Goal: Information Seeking & Learning: Find specific page/section

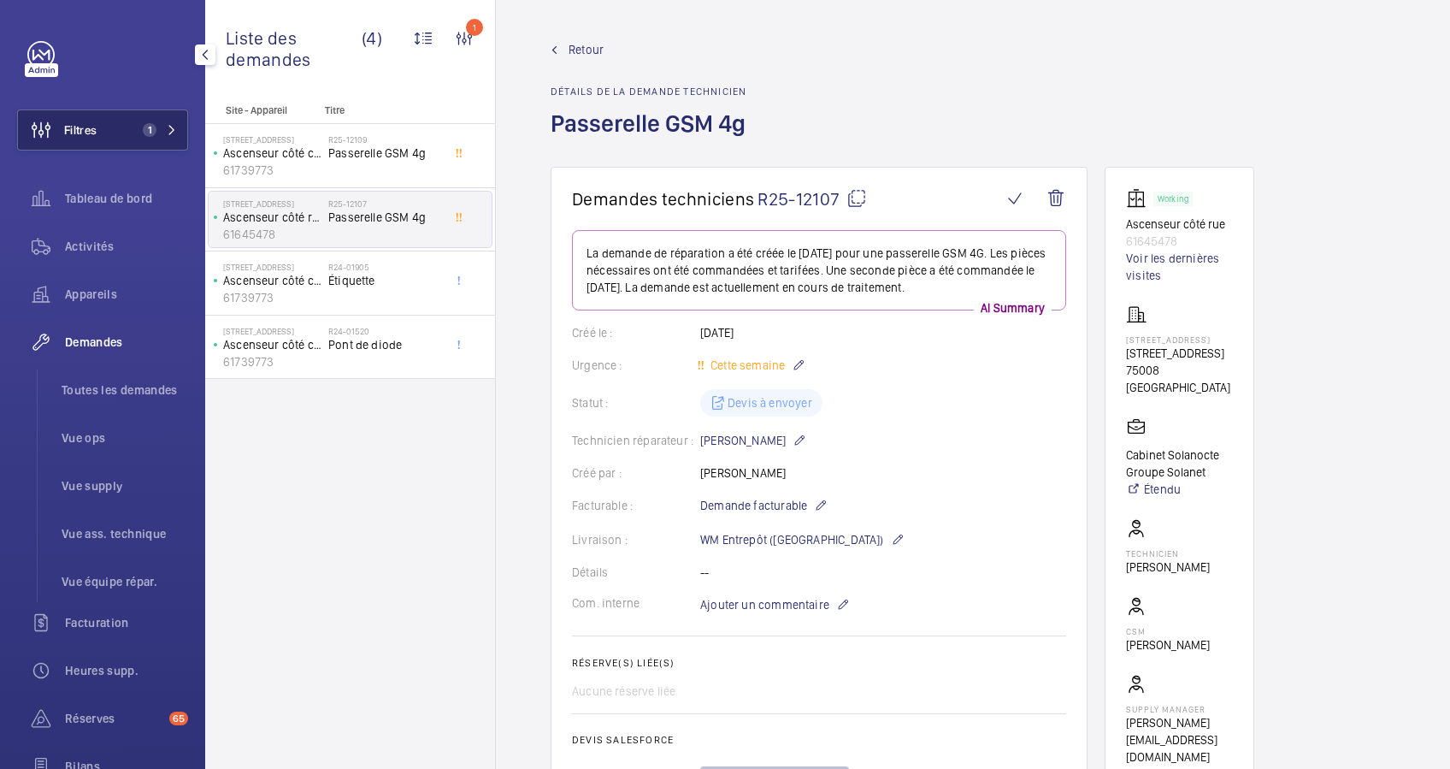
scroll to position [376, 0]
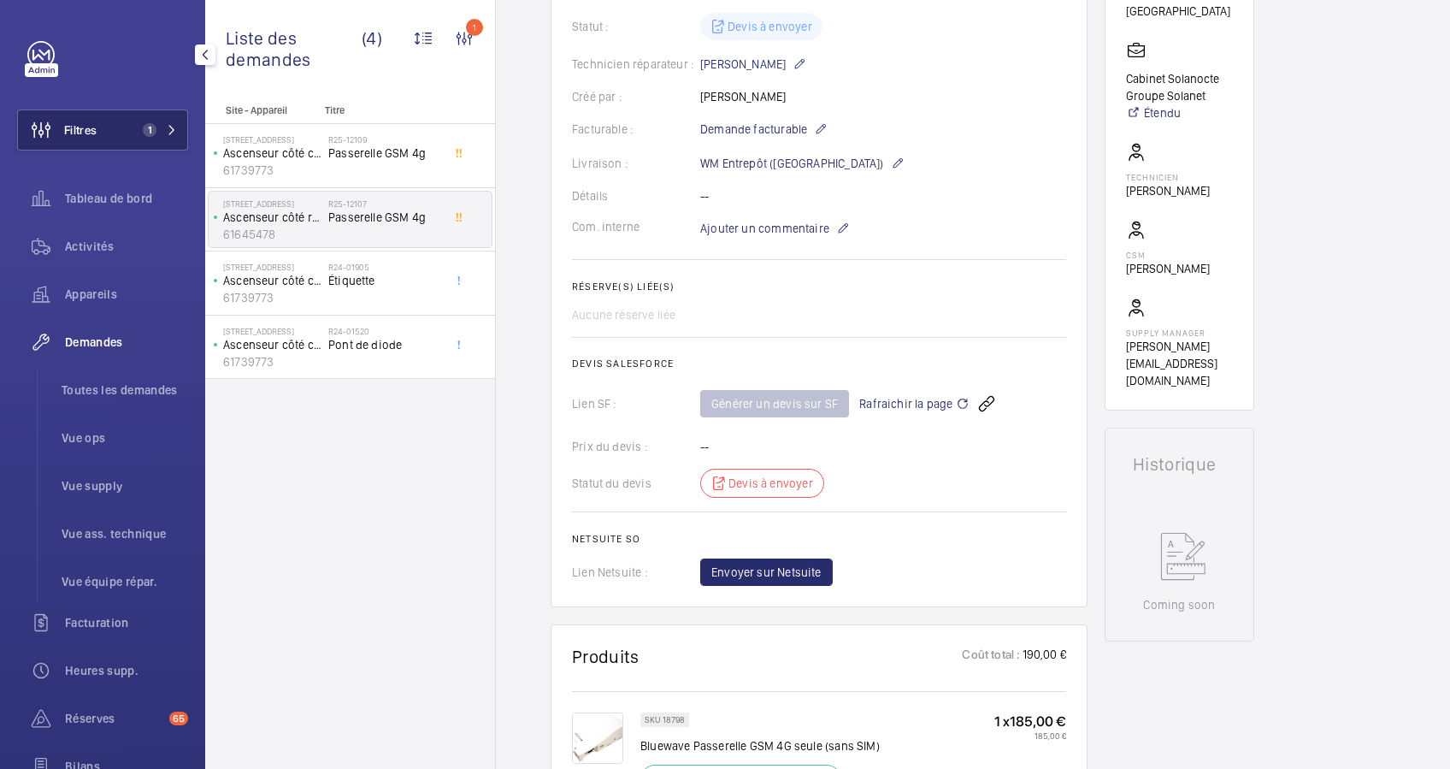
click at [125, 115] on button "Filtres 1" at bounding box center [102, 129] width 171 height 41
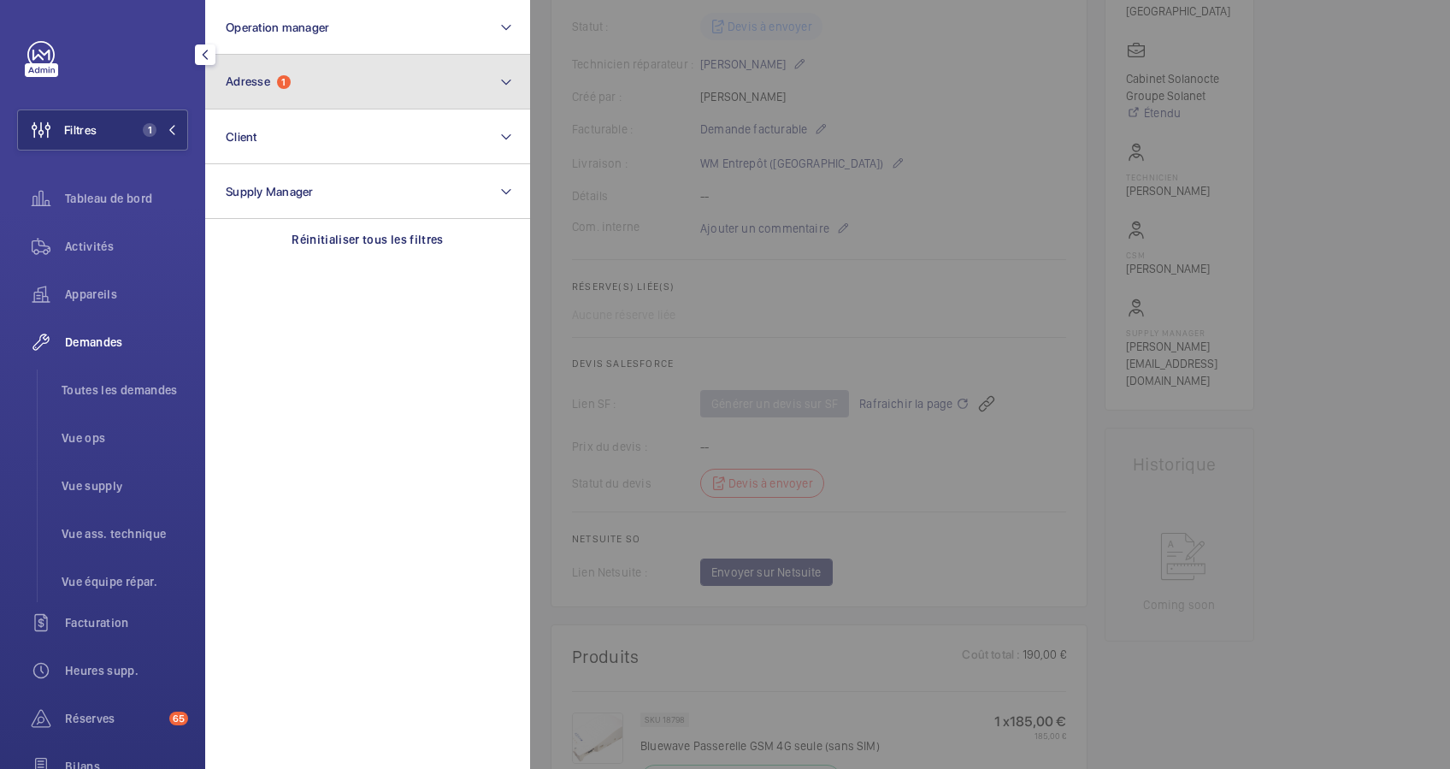
click at [319, 85] on button "Adresse 1" at bounding box center [367, 82] width 325 height 55
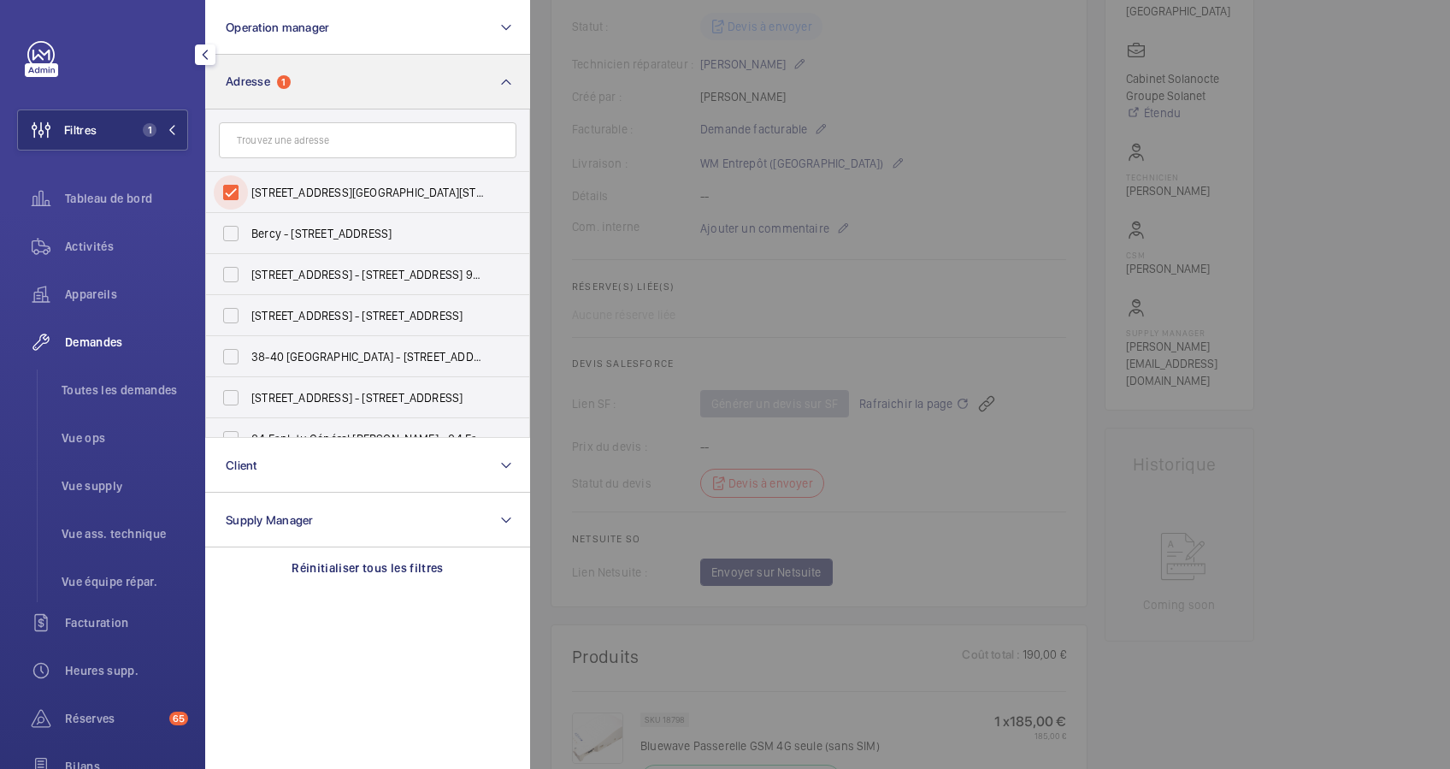
drag, startPoint x: 227, startPoint y: 198, endPoint x: 294, endPoint y: 104, distance: 115.1
click at [236, 189] on input "[STREET_ADDRESS][GEOGRAPHIC_DATA][STREET_ADDRESS]" at bounding box center [231, 192] width 34 height 34
checkbox input "false"
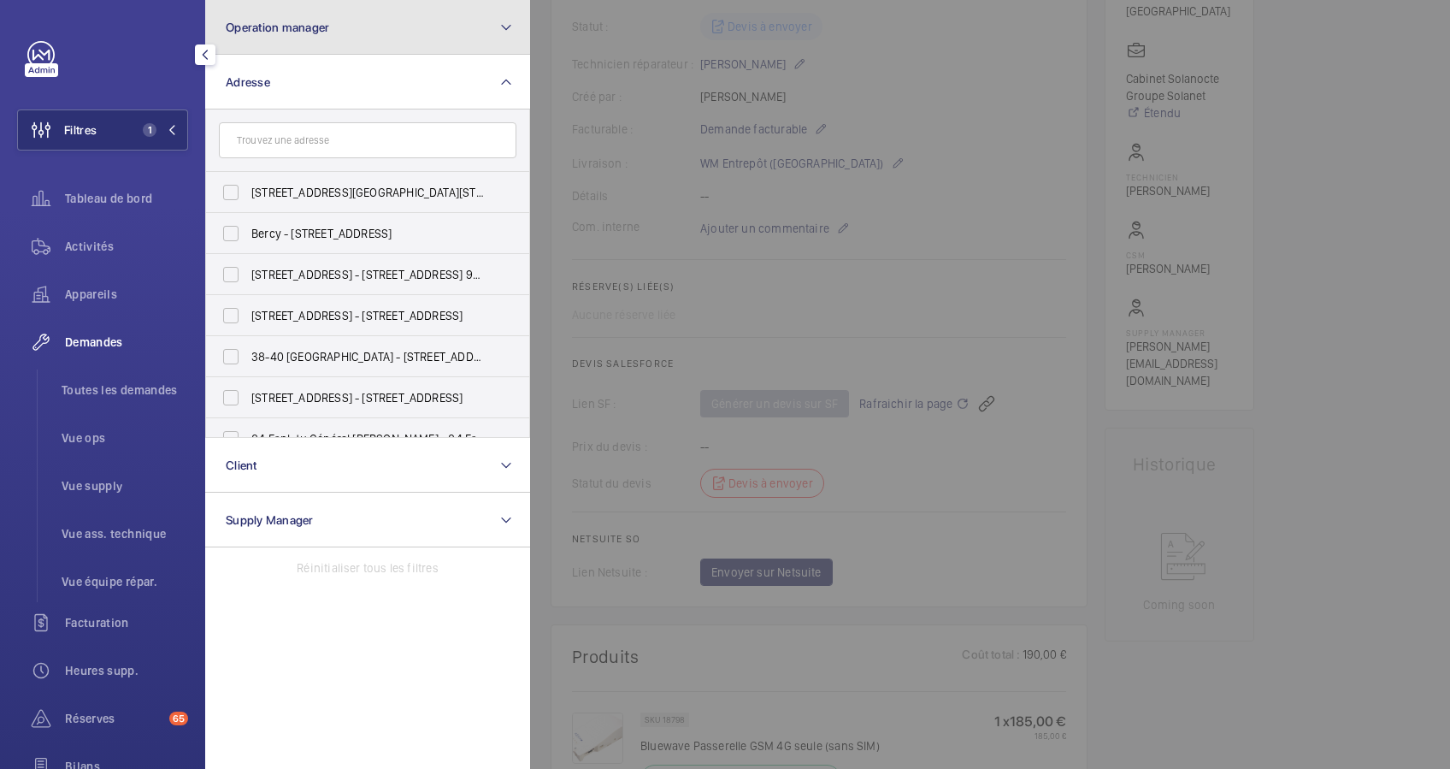
click at [386, 44] on button "Operation manager" at bounding box center [367, 27] width 325 height 55
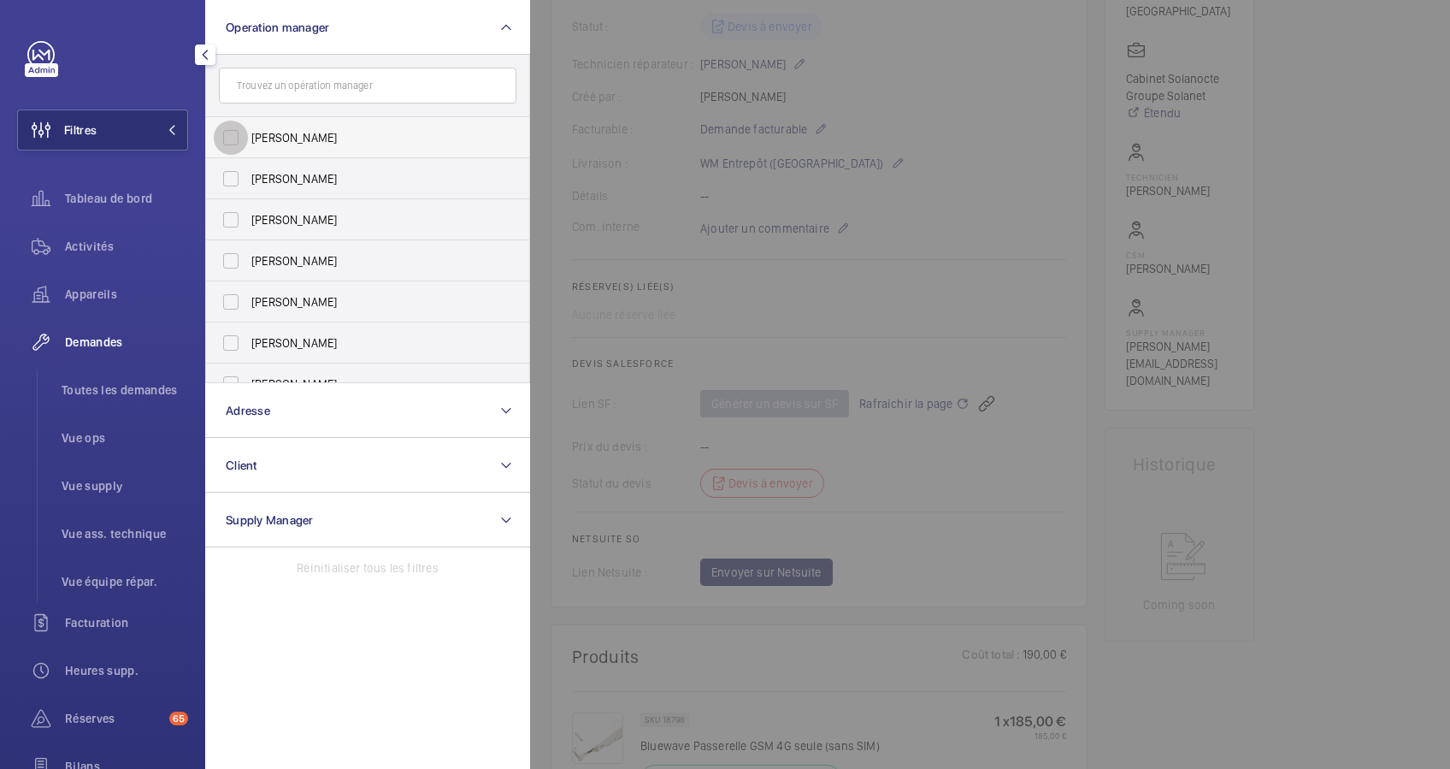
click at [235, 133] on input "[PERSON_NAME]" at bounding box center [231, 138] width 34 height 34
checkbox input "true"
click at [91, 287] on span "Appareils" at bounding box center [126, 294] width 123 height 17
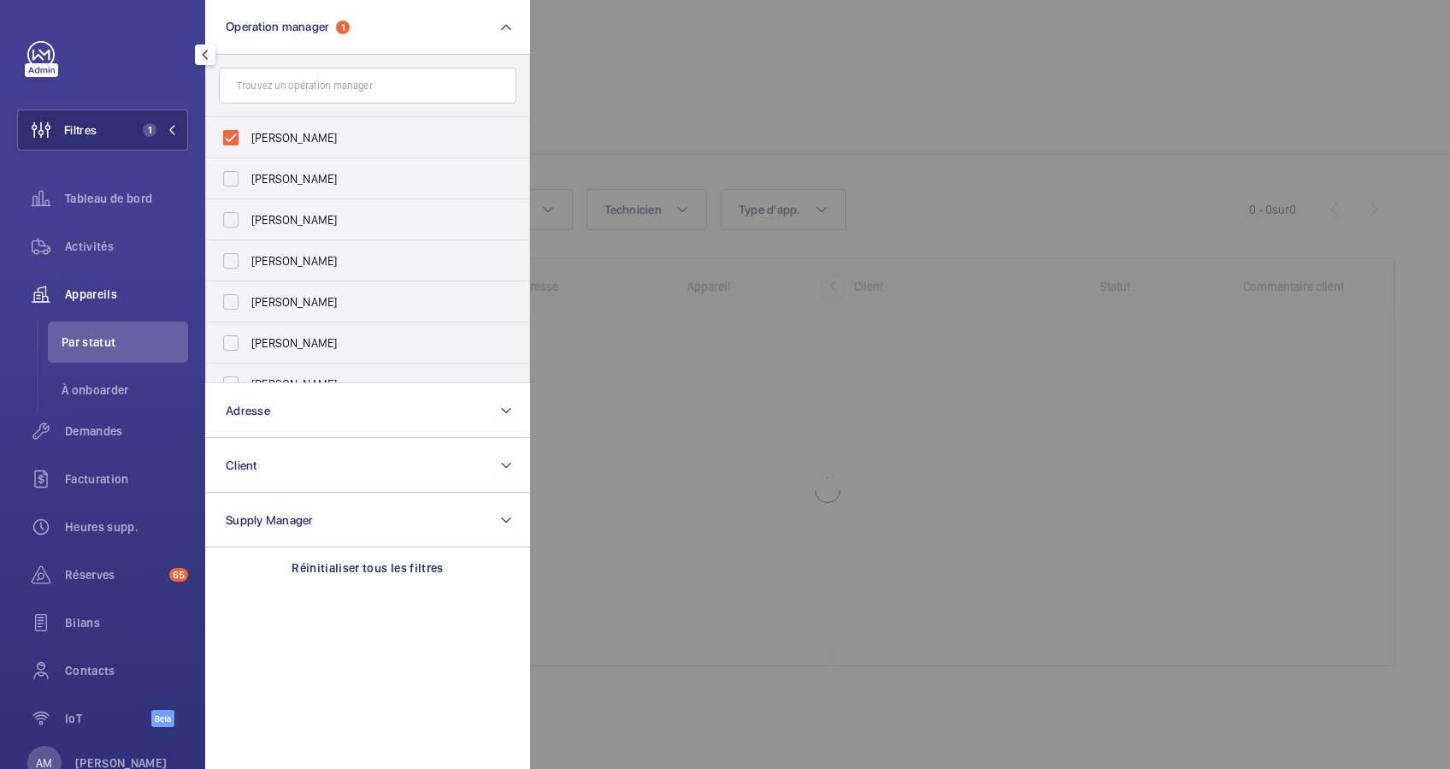
click at [742, 62] on div at bounding box center [1255, 384] width 1450 height 769
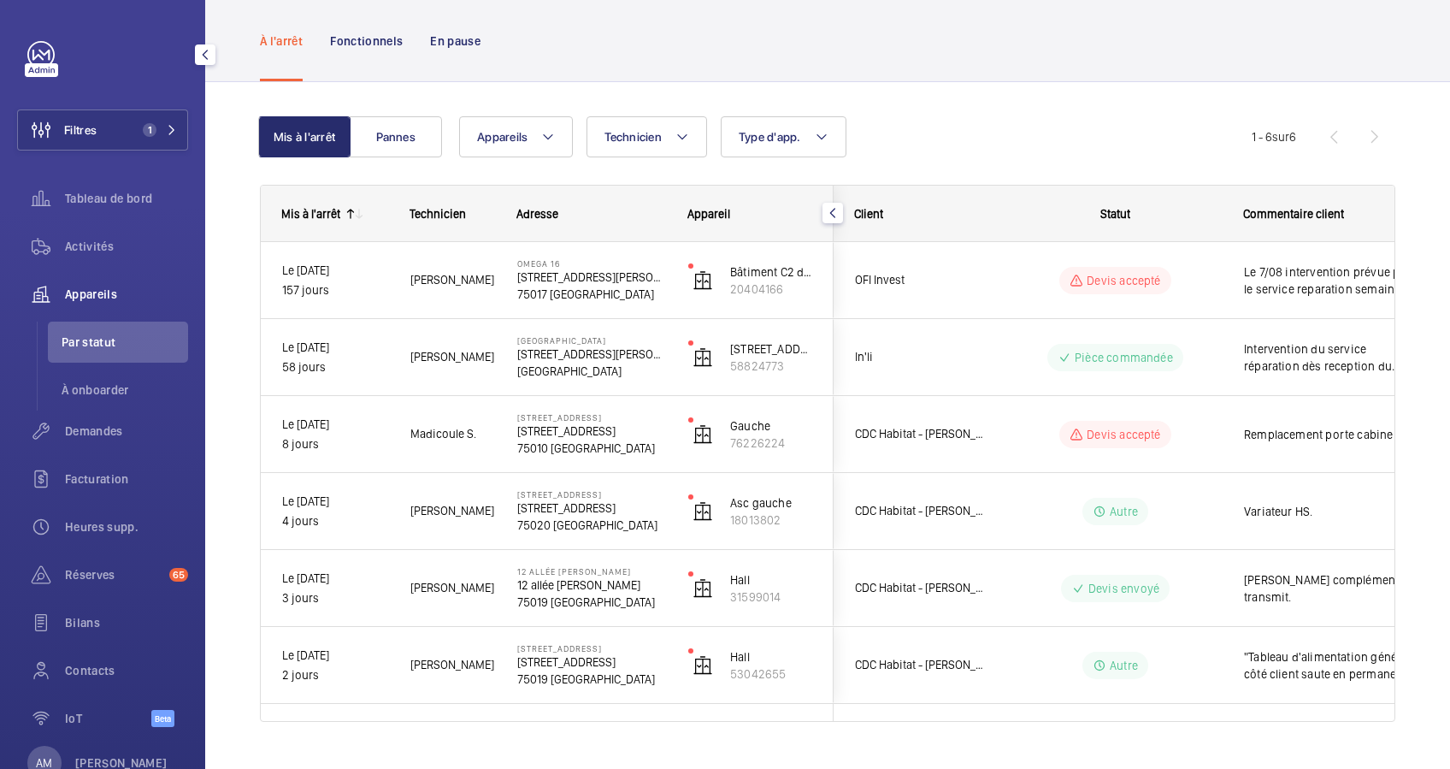
scroll to position [108, 0]
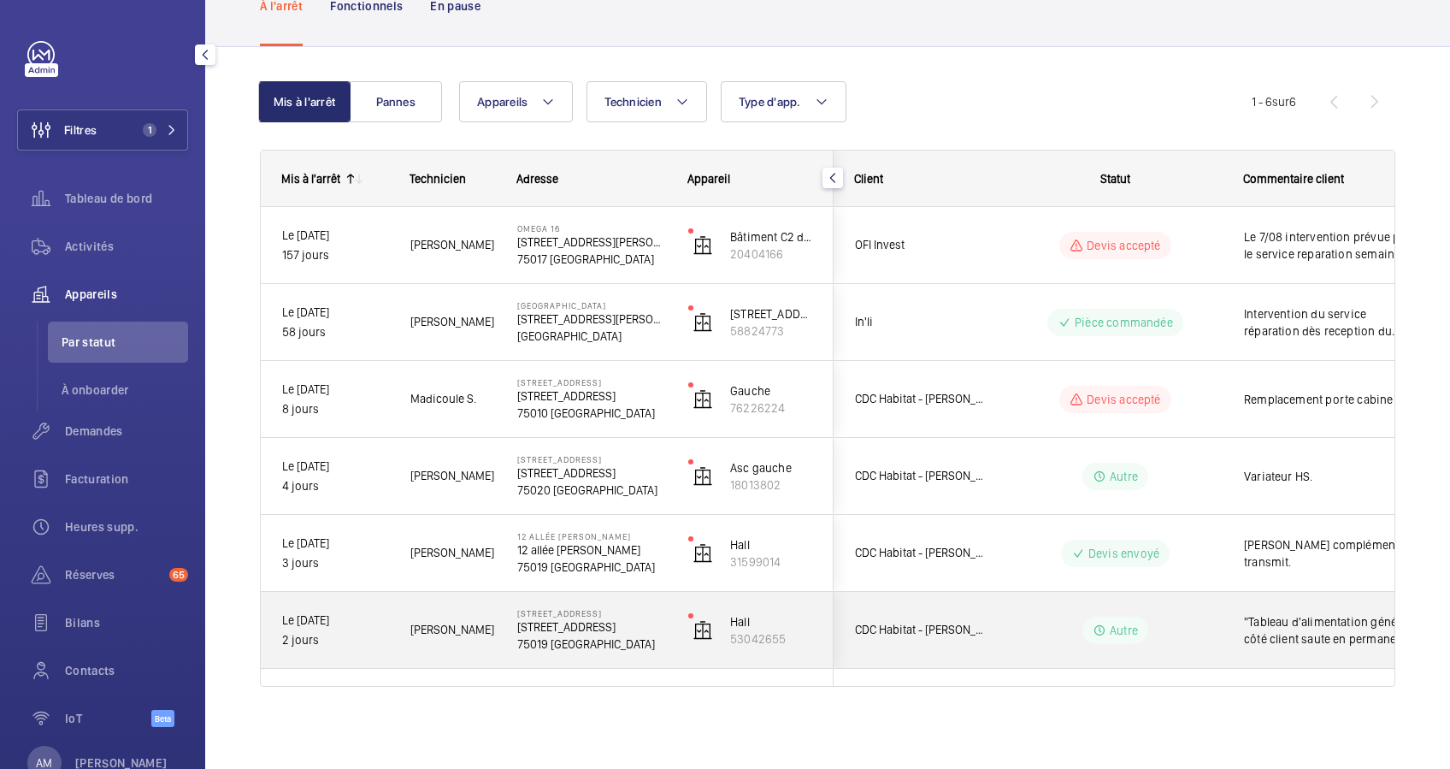
click at [599, 613] on p "[STREET_ADDRESS]" at bounding box center [591, 613] width 149 height 10
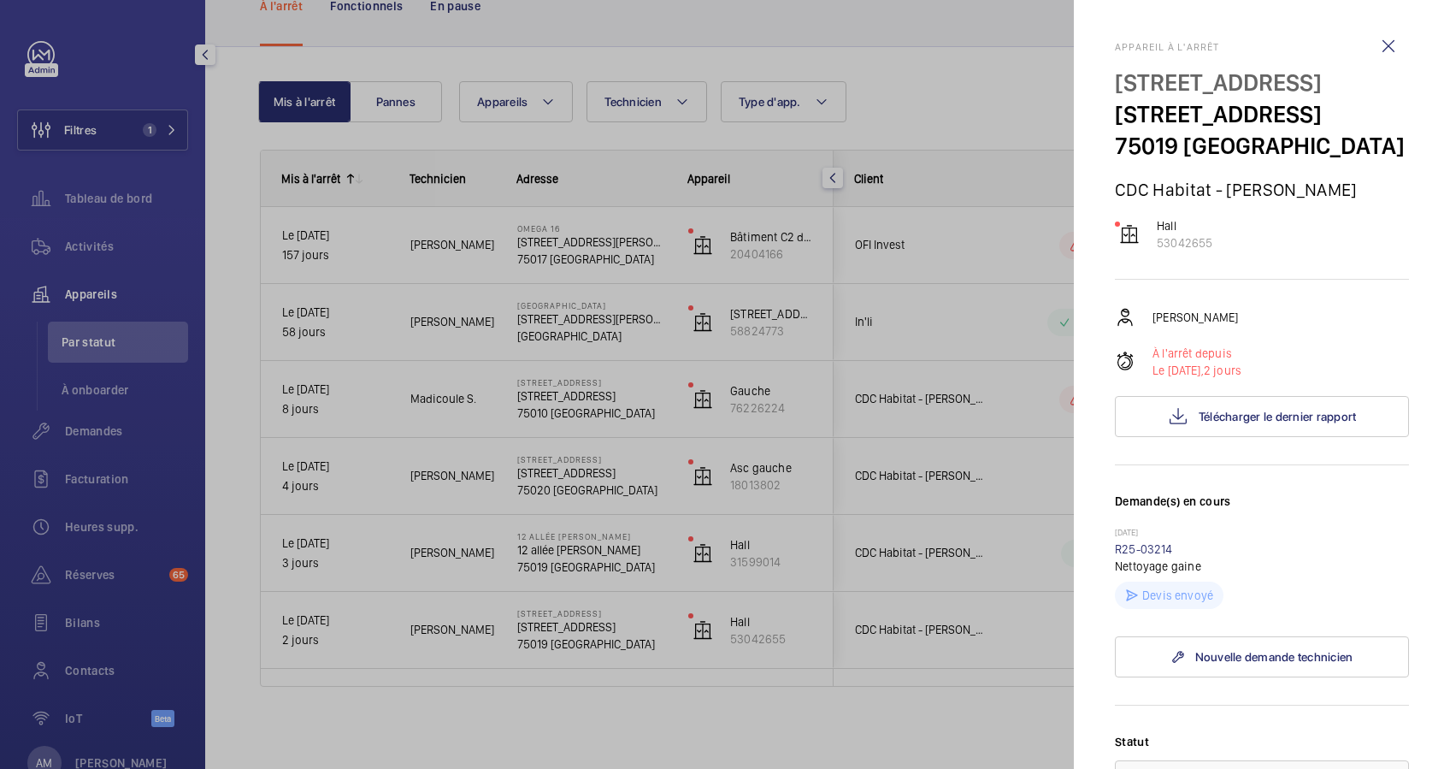
drag, startPoint x: 1117, startPoint y: 116, endPoint x: 1419, endPoint y: 115, distance: 302.7
click at [1419, 115] on mat-sidenav "Appareil à l'arrêt [STREET_ADDRESS] CDC Habitat - [PERSON_NAME] 53042655 [PERSO…" at bounding box center [1262, 384] width 376 height 769
copy p "[STREET_ADDRESS]"
click at [217, 109] on div at bounding box center [725, 384] width 1450 height 769
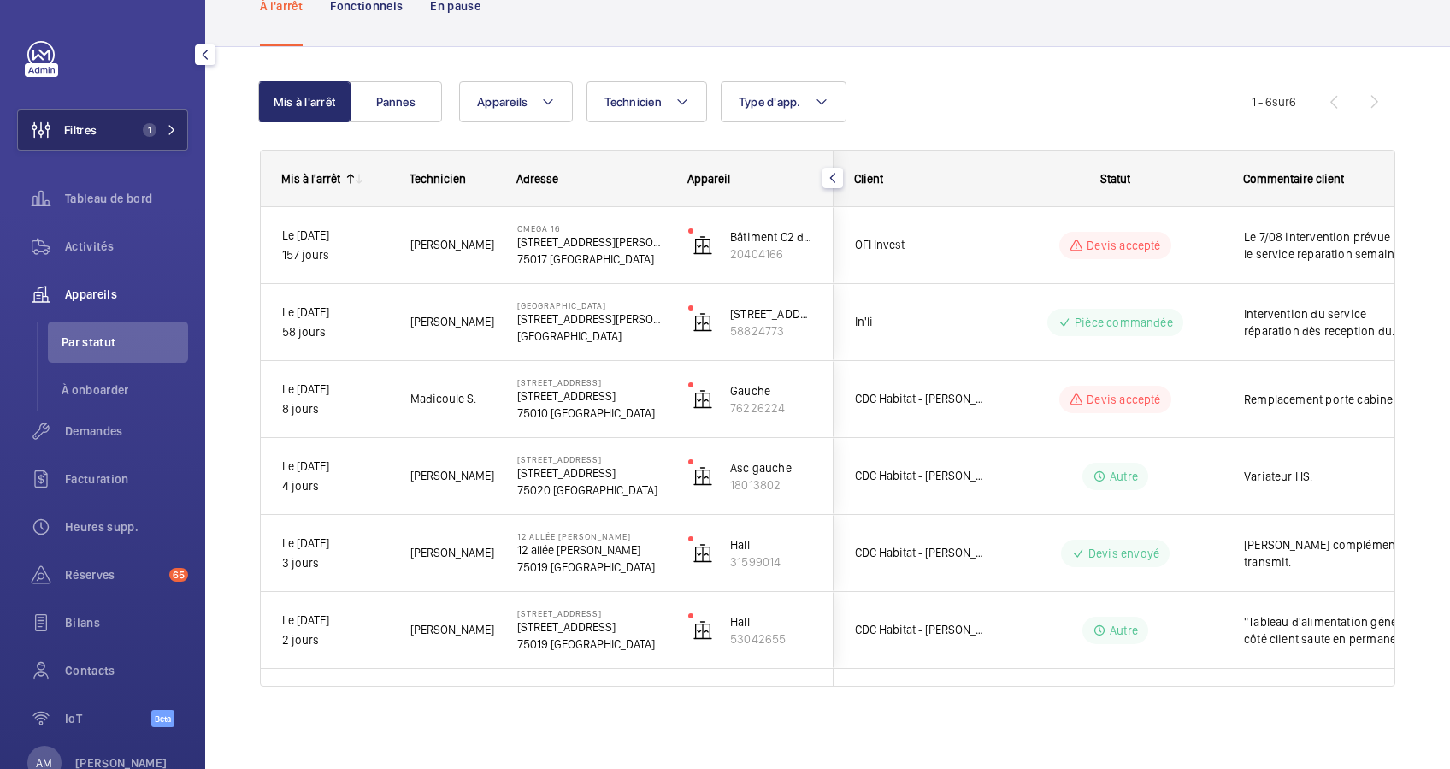
click at [170, 122] on button "Filtres 1" at bounding box center [102, 129] width 171 height 41
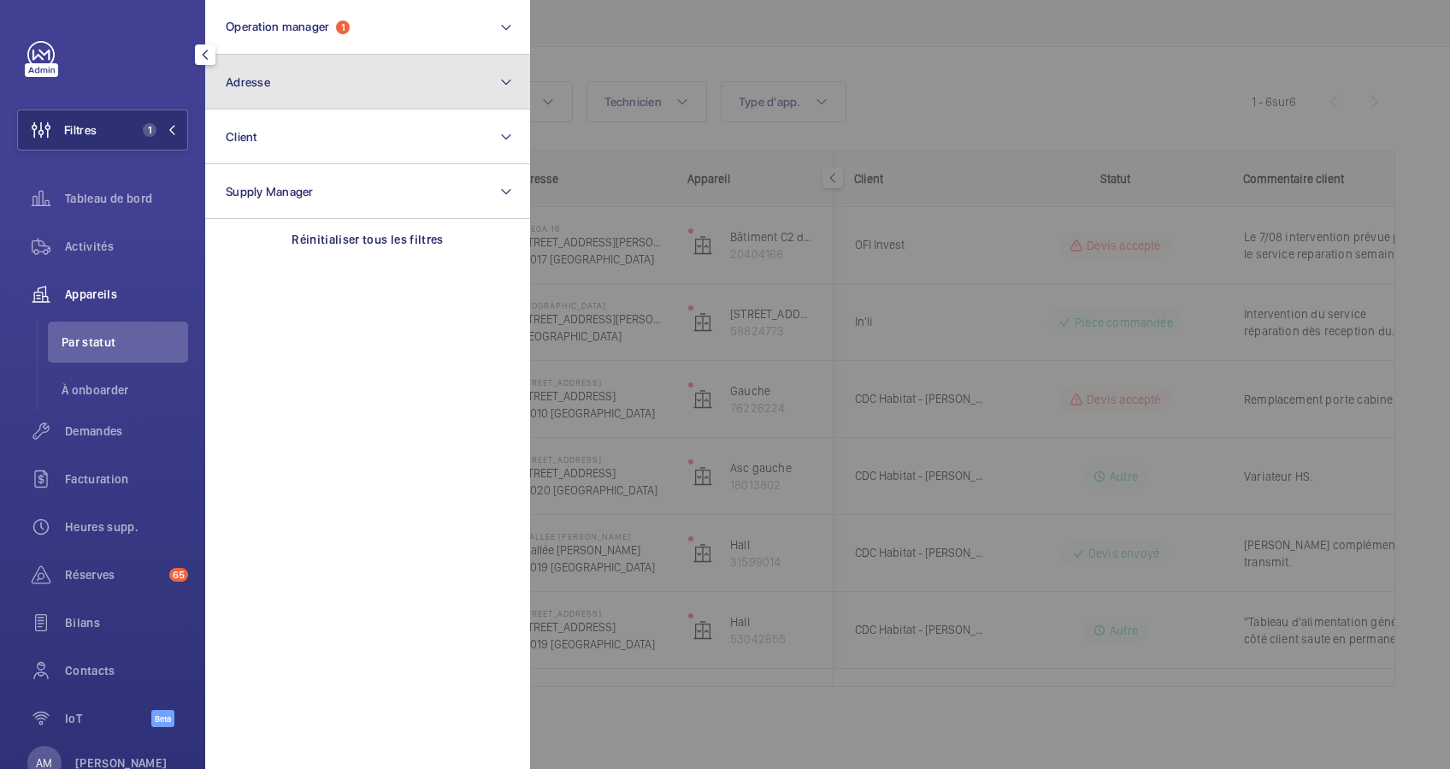
click at [324, 75] on button "Adresse" at bounding box center [367, 82] width 325 height 55
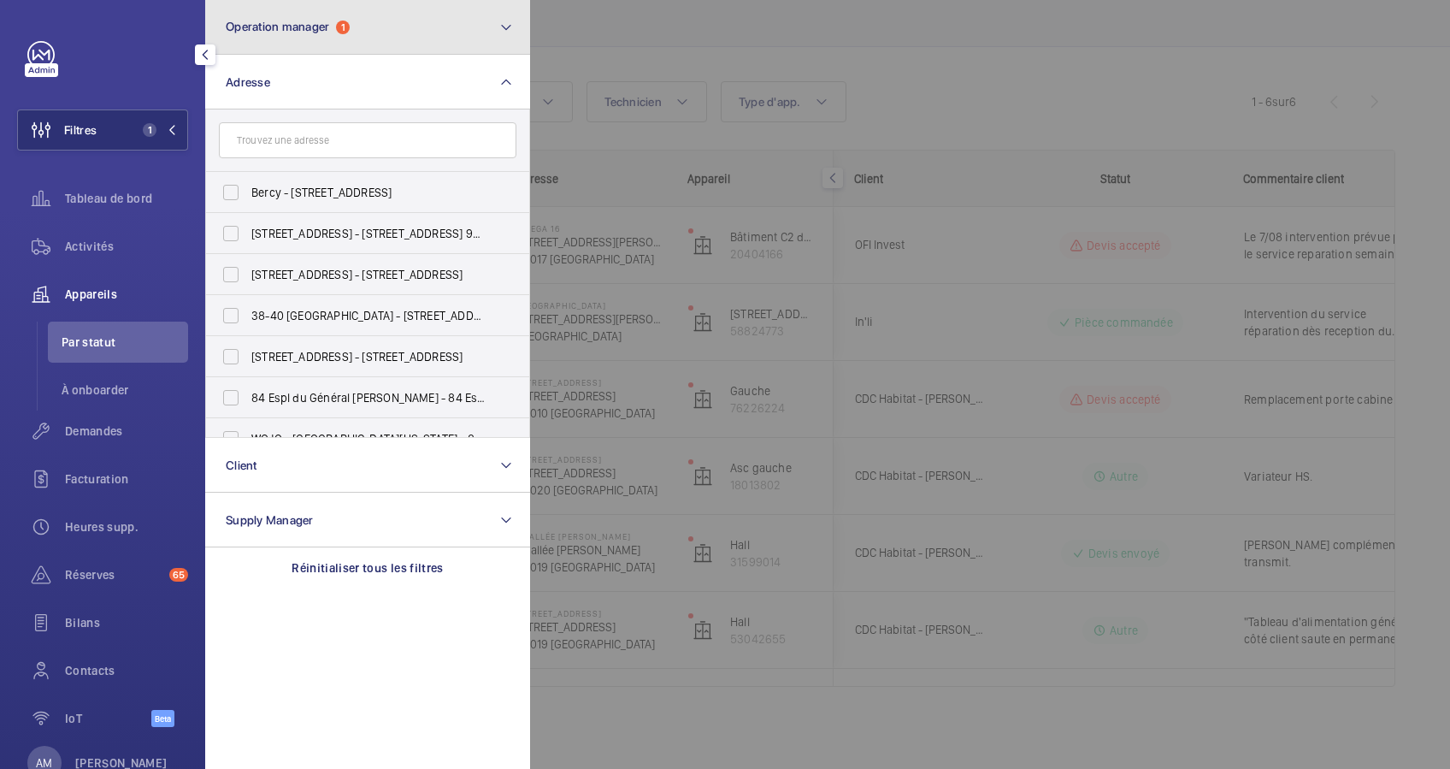
click at [376, 25] on button "Operation manager 1" at bounding box center [367, 27] width 325 height 55
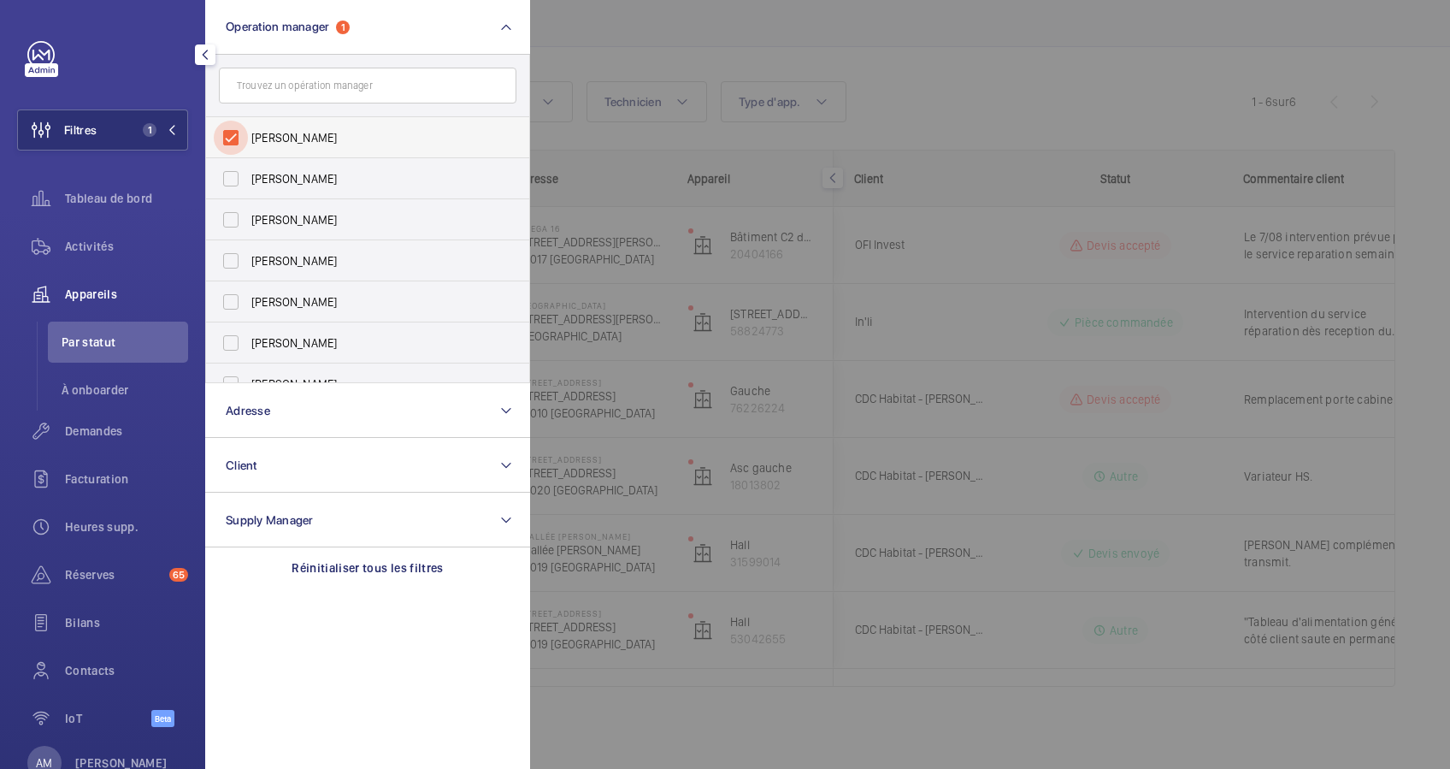
click at [222, 136] on input "[PERSON_NAME]" at bounding box center [231, 138] width 34 height 34
checkbox input "false"
click at [295, 85] on input "text" at bounding box center [368, 86] width 298 height 36
